Goal: Information Seeking & Learning: Learn about a topic

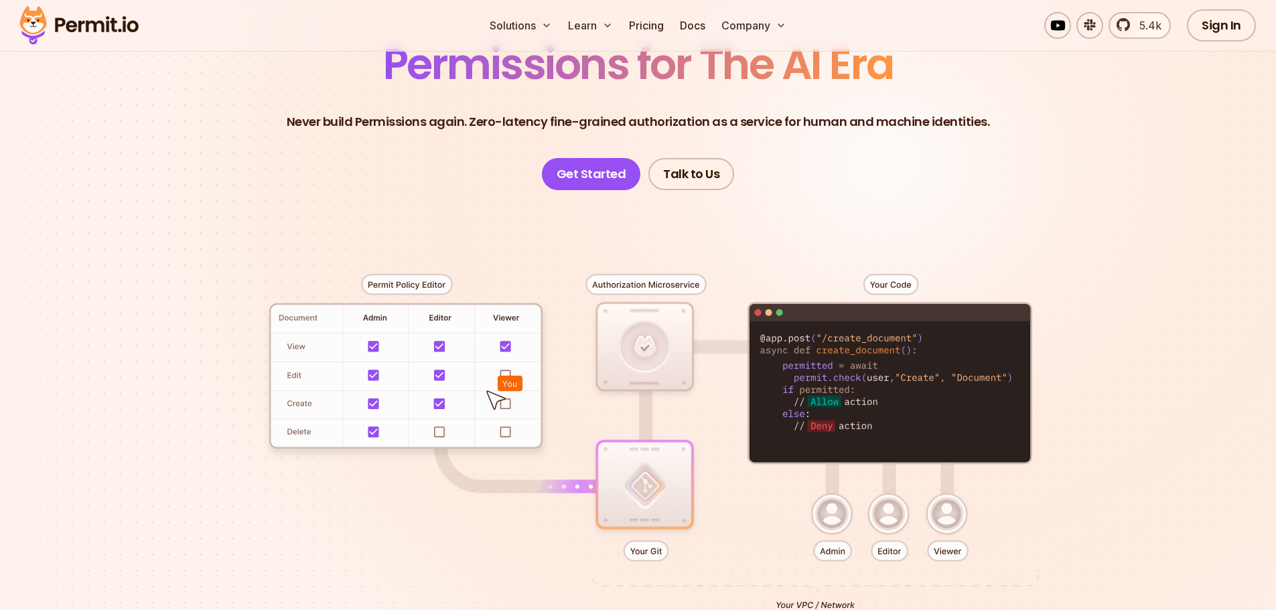
scroll to position [201, 0]
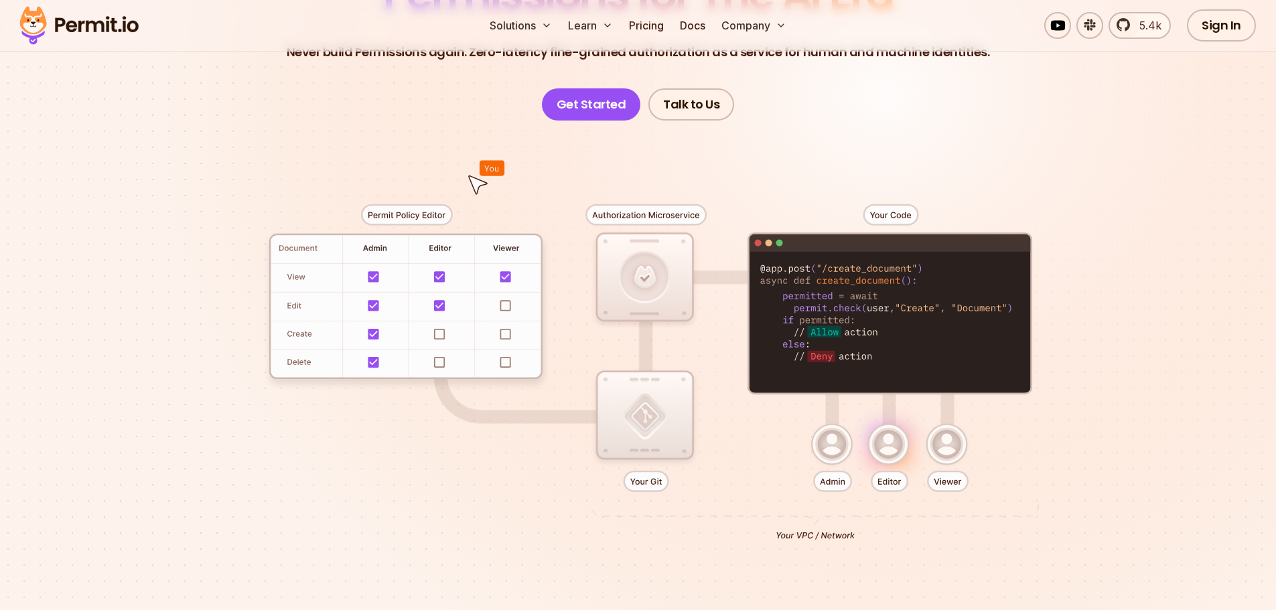
drag, startPoint x: 994, startPoint y: 281, endPoint x: 1038, endPoint y: 270, distance: 45.0
click at [1003, 279] on div at bounding box center [638, 367] width 938 height 493
drag, startPoint x: 1038, startPoint y: 270, endPoint x: 1143, endPoint y: 261, distance: 106.2
click at [1068, 263] on div at bounding box center [638, 367] width 938 height 493
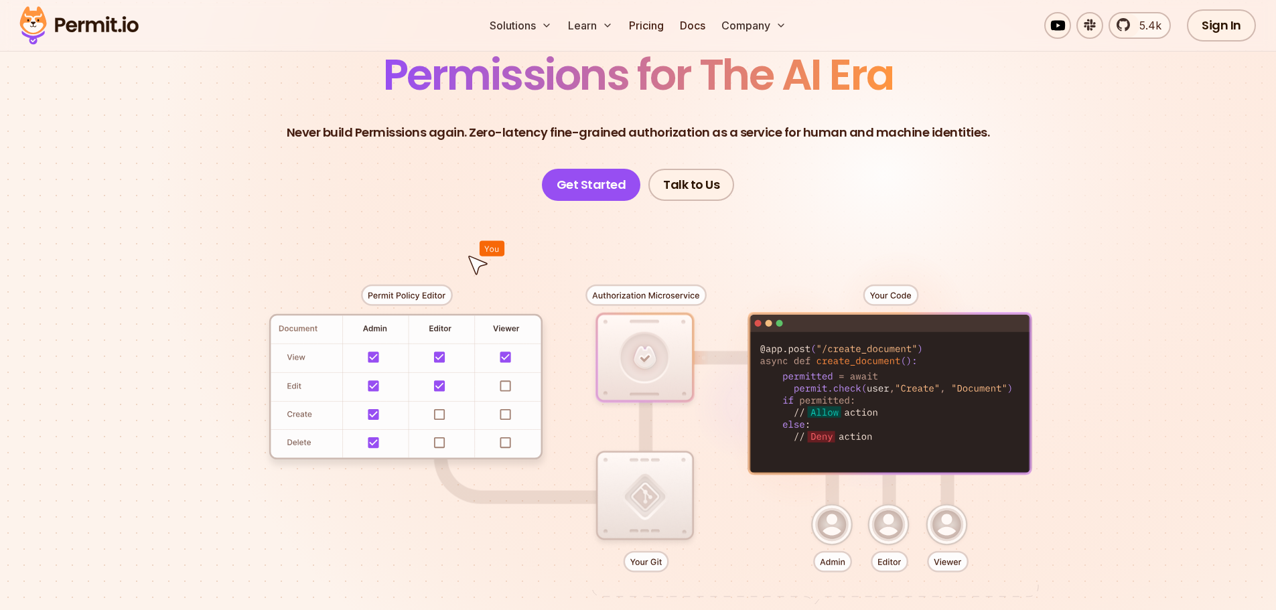
scroll to position [67, 0]
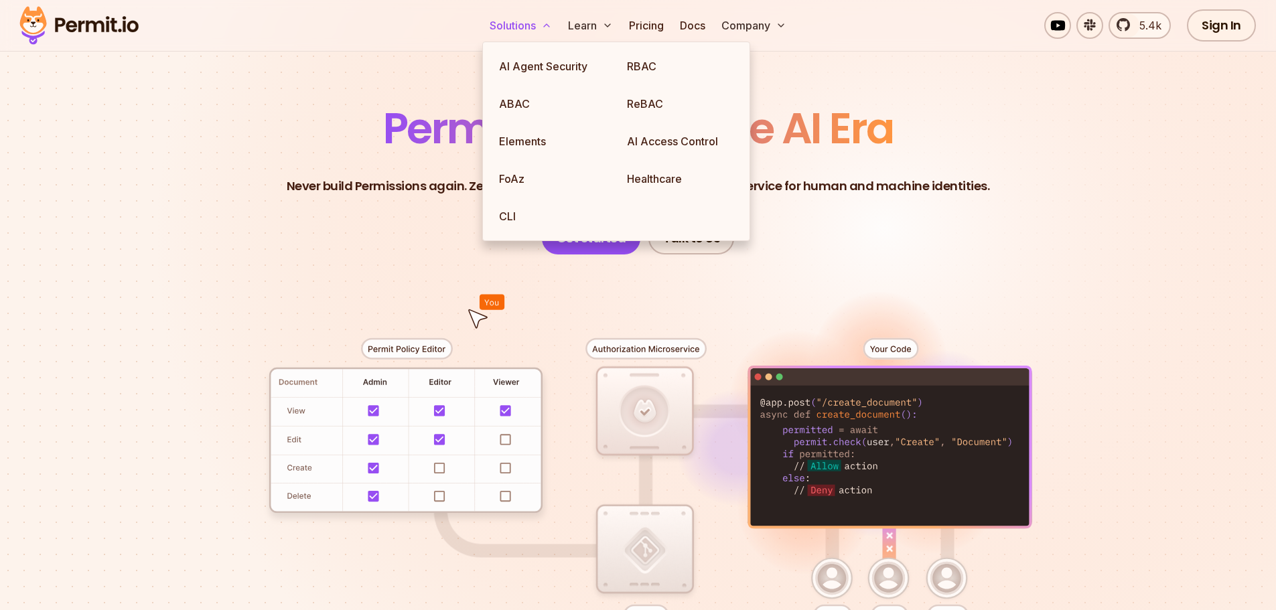
click at [544, 22] on icon at bounding box center [546, 25] width 11 height 11
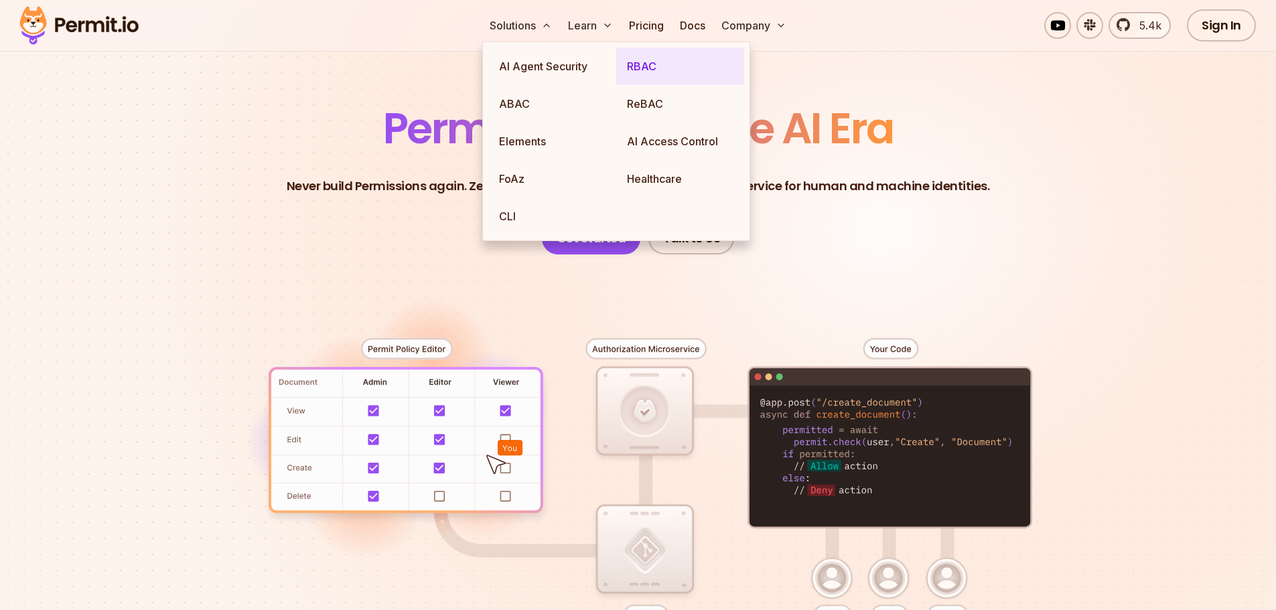
click at [650, 62] on link "RBAC" at bounding box center [680, 67] width 128 height 38
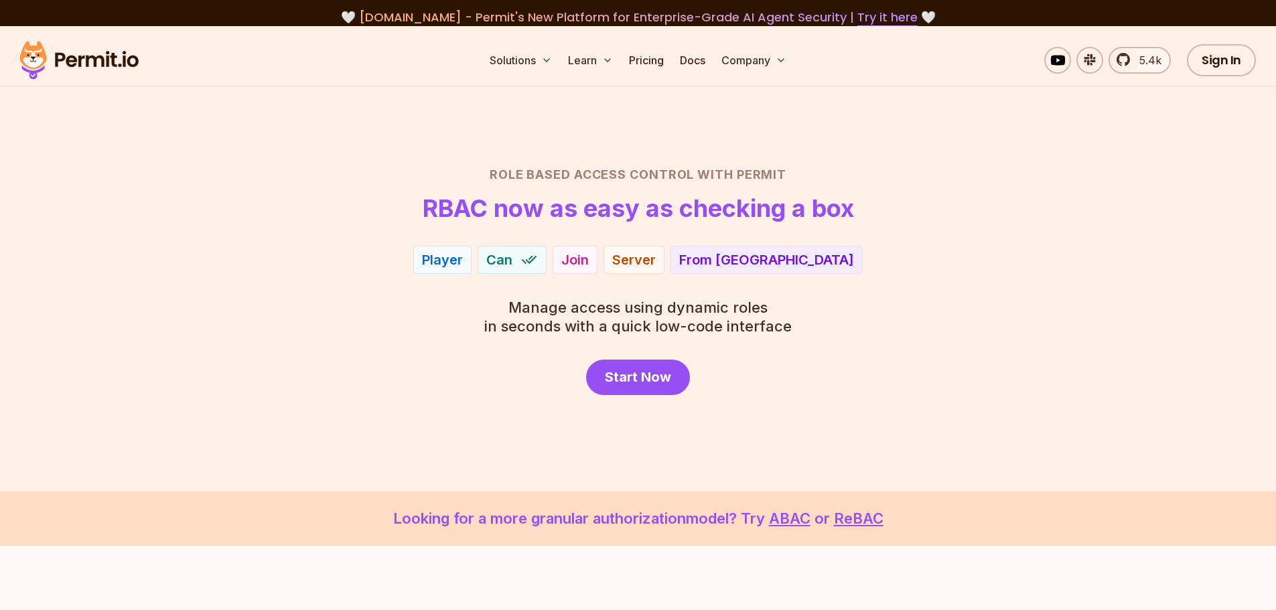
click at [463, 264] on div "Player" at bounding box center [442, 260] width 41 height 19
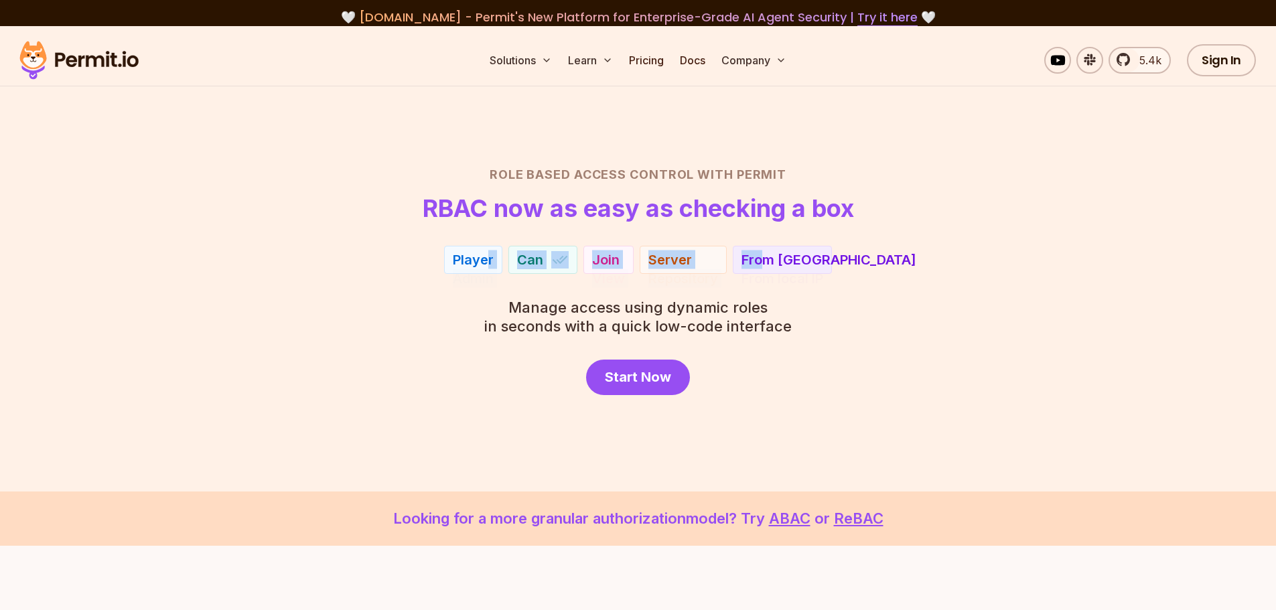
drag, startPoint x: 549, startPoint y: 273, endPoint x: 782, endPoint y: 261, distance: 234.0
click at [776, 260] on div "Player Admin Can Join View Server Repository From [GEOGRAPHIC_DATA] From local …" at bounding box center [638, 260] width 938 height 28
drag, startPoint x: 782, startPoint y: 261, endPoint x: 902, endPoint y: 273, distance: 119.8
click at [828, 269] on div "From EU From local IP" at bounding box center [782, 260] width 99 height 28
click at [984, 281] on div "Role Based Access Control with Permit RBAC now as easy as checking a box Player…" at bounding box center [638, 280] width 938 height 230
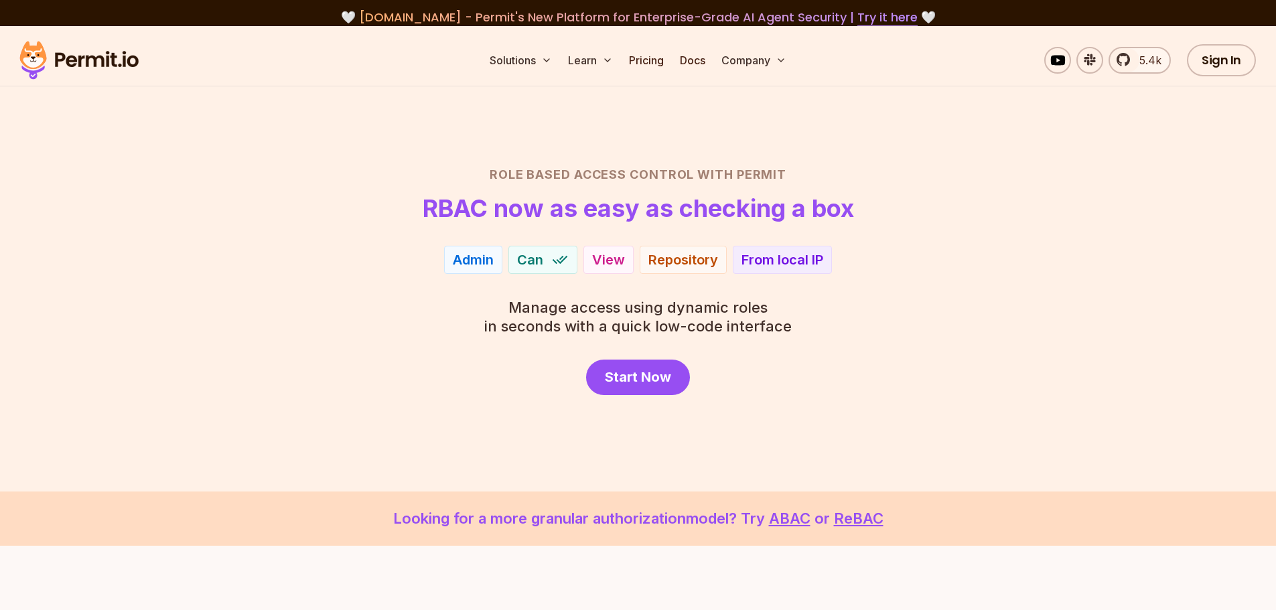
click at [477, 297] on div "Role Based Access Control with Permit RBAC now as easy as checking a box Admin …" at bounding box center [638, 280] width 938 height 230
click at [481, 216] on h1 "RBAC now as easy as checking a box" at bounding box center [638, 208] width 431 height 27
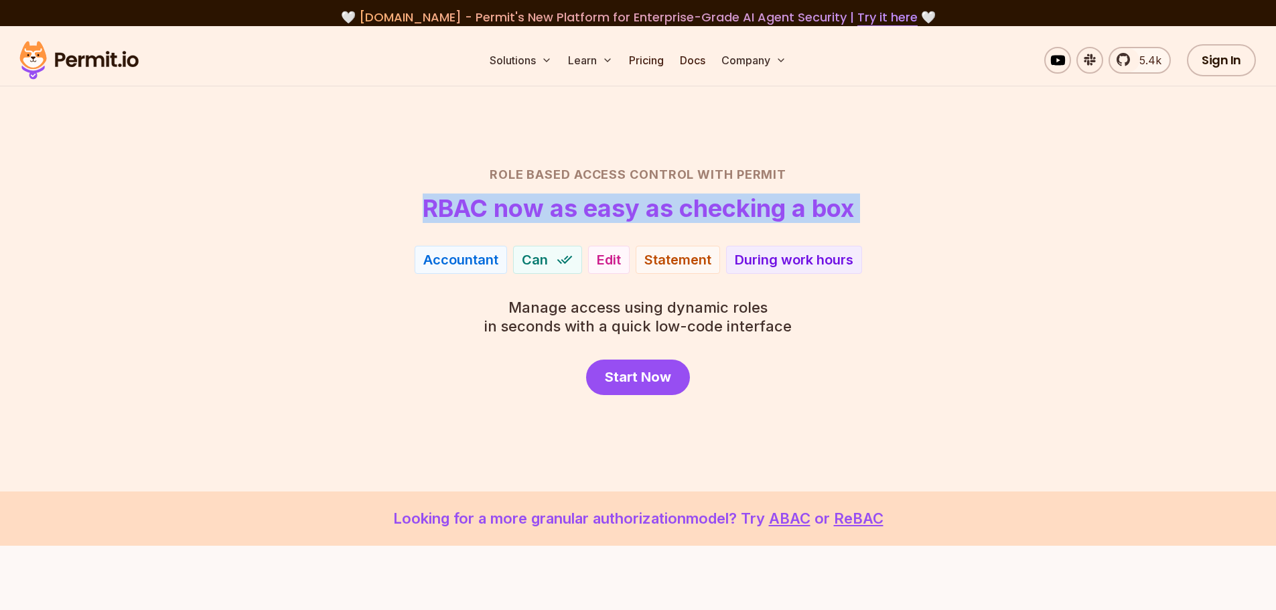
click at [481, 216] on h1 "RBAC now as easy as checking a box" at bounding box center [638, 208] width 431 height 27
click at [384, 226] on div "Role Based Access Control with Permit RBAC now as easy as checking a box Patien…" at bounding box center [638, 280] width 938 height 230
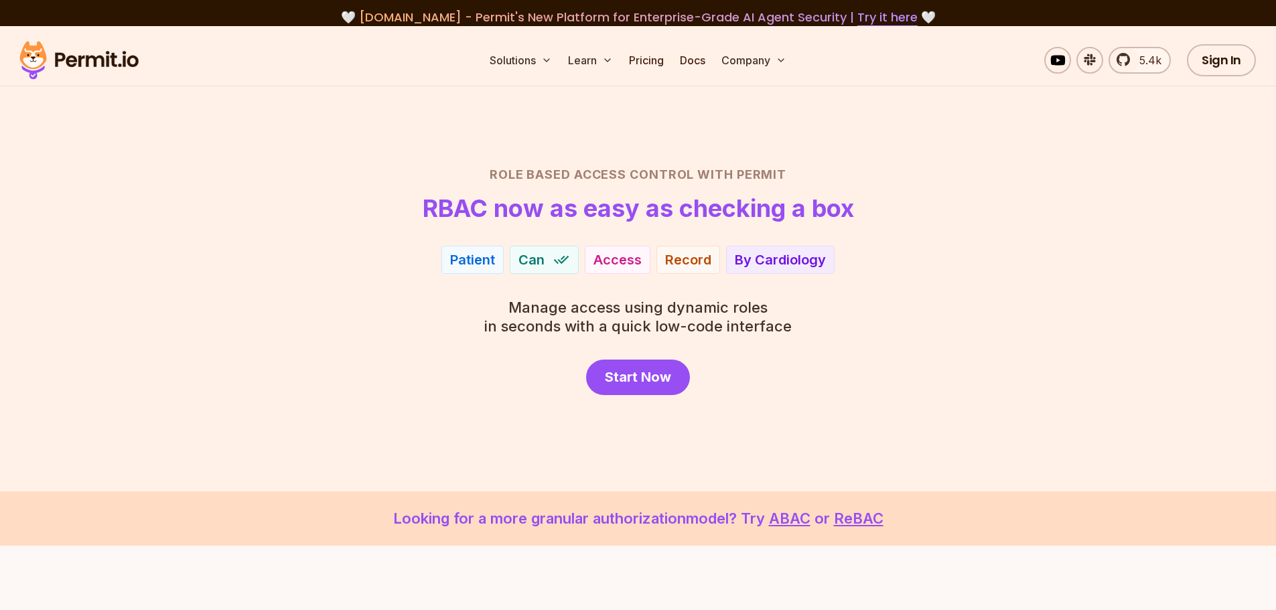
click at [508, 167] on h2 "Role Based Access Control with Permit" at bounding box center [638, 174] width 938 height 19
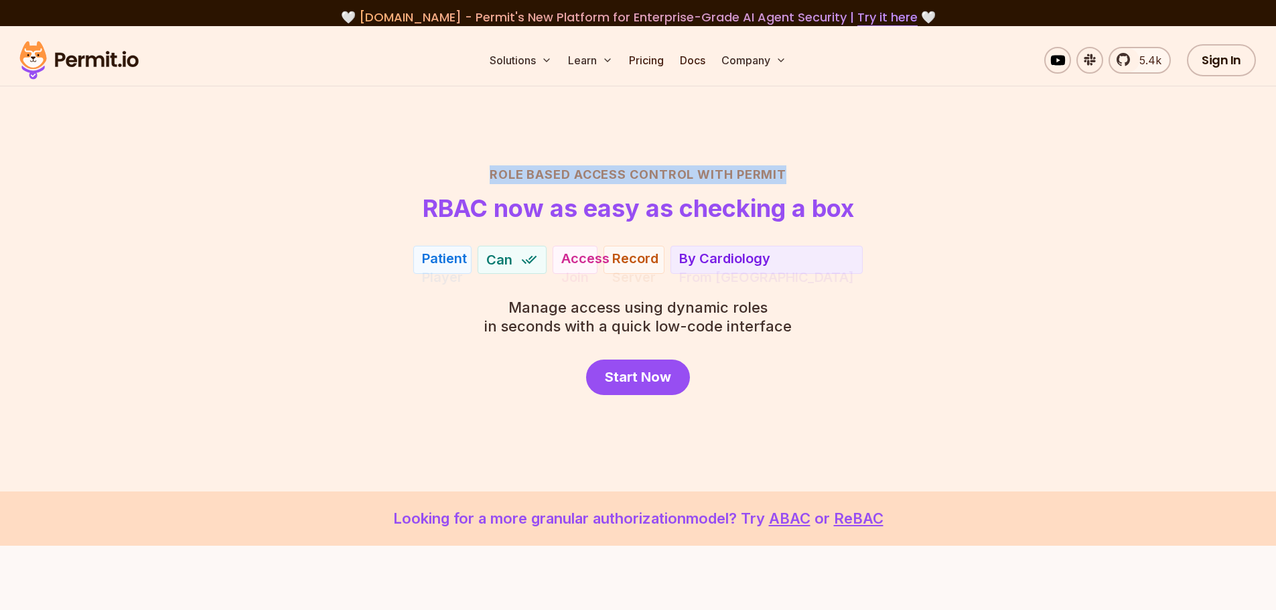
click at [508, 167] on h2 "Role Based Access Control with Permit" at bounding box center [638, 174] width 938 height 19
click at [429, 242] on div "Role Based Access Control with Permit RBAC now as easy as checking a box Player…" at bounding box center [638, 280] width 938 height 230
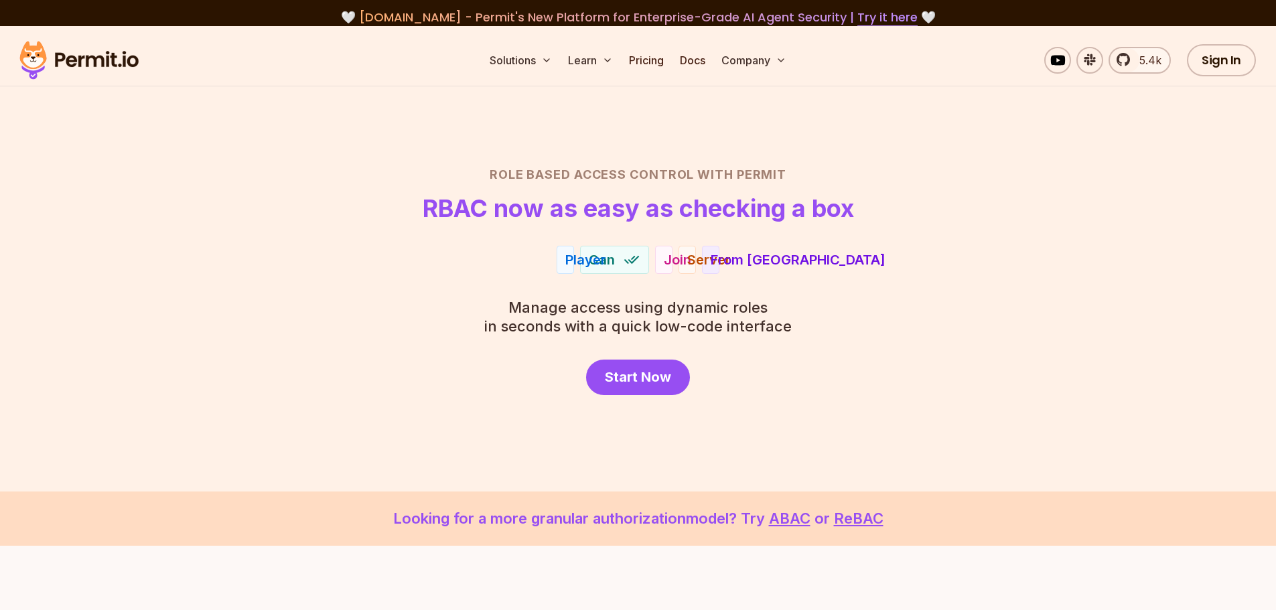
click at [573, 263] on div "Player" at bounding box center [585, 260] width 41 height 19
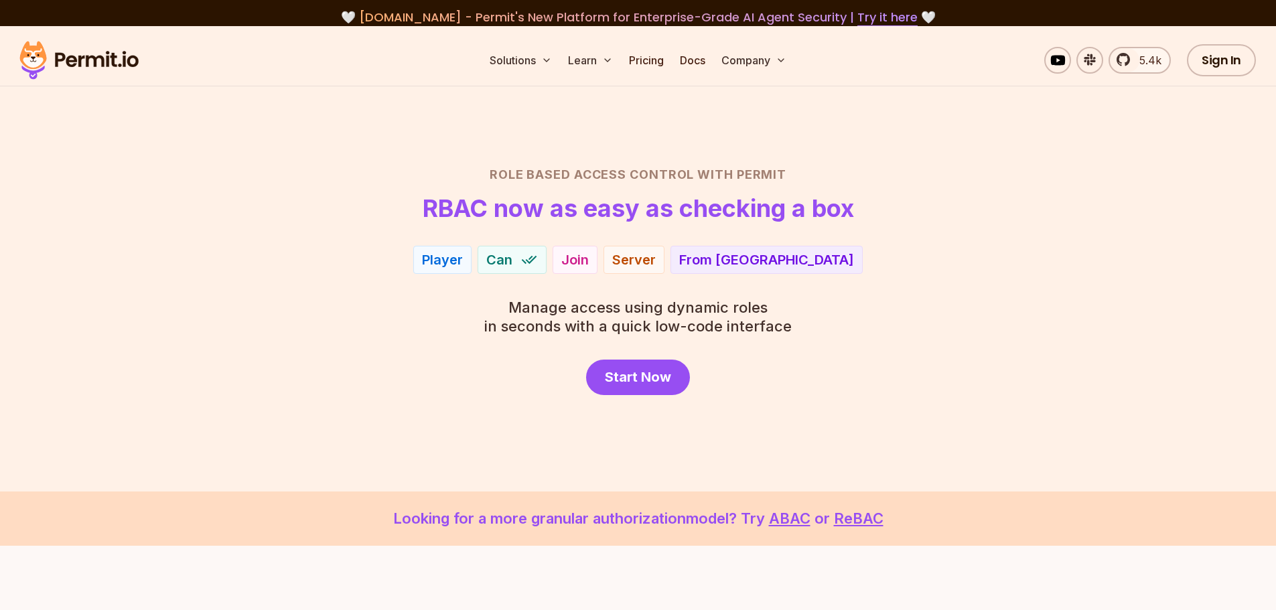
click at [789, 263] on div "From [GEOGRAPHIC_DATA]" at bounding box center [766, 260] width 175 height 19
click at [849, 264] on div "Admin Can View Repository From local IP" at bounding box center [638, 260] width 938 height 28
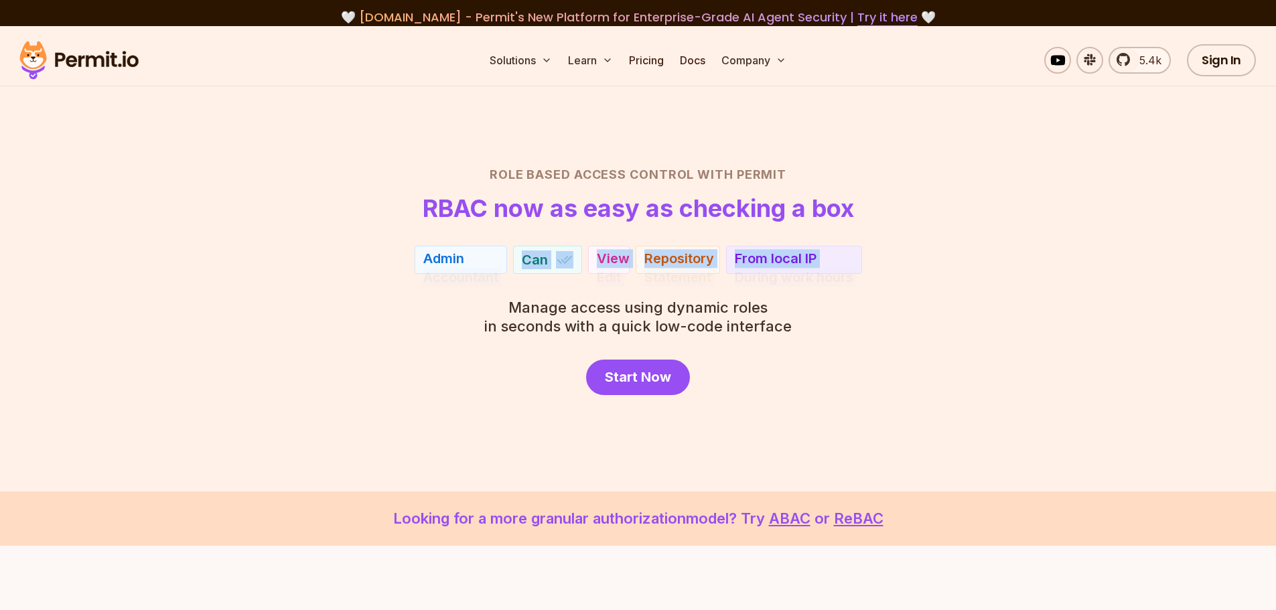
drag, startPoint x: 846, startPoint y: 263, endPoint x: 466, endPoint y: 267, distance: 379.8
click at [466, 267] on div "Admin Accountant Can View Edit Repository Statement From local IP During work h…" at bounding box center [638, 260] width 938 height 28
click at [785, 284] on div "Role Based Access Control with Permit RBAC now as easy as checking a box Accoun…" at bounding box center [638, 280] width 938 height 230
